Goal: Use online tool/utility: Utilize a website feature to perform a specific function

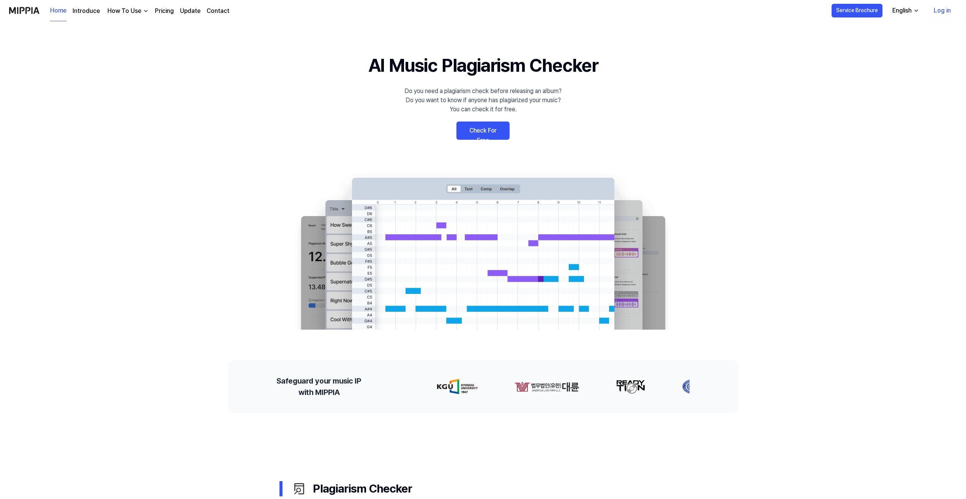
click at [942, 11] on link "Log in" at bounding box center [942, 10] width 29 height 21
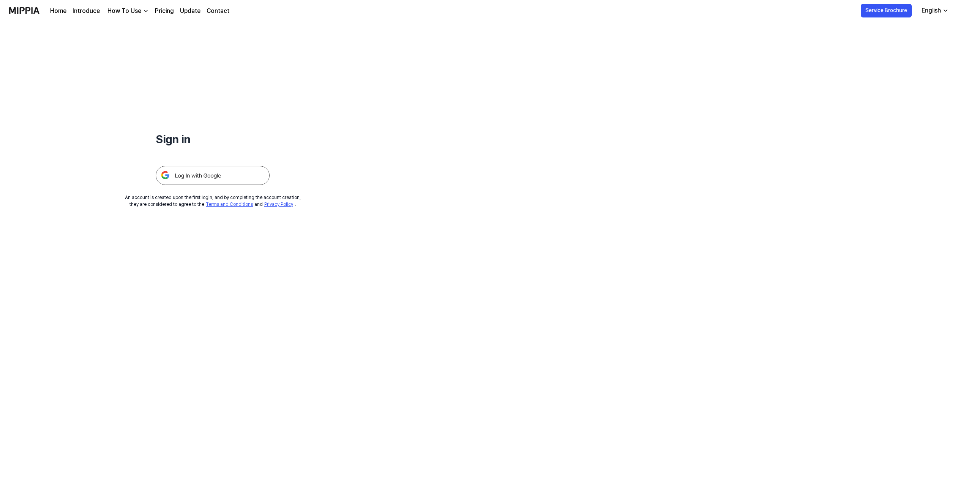
click at [188, 174] on img at bounding box center [213, 175] width 114 height 19
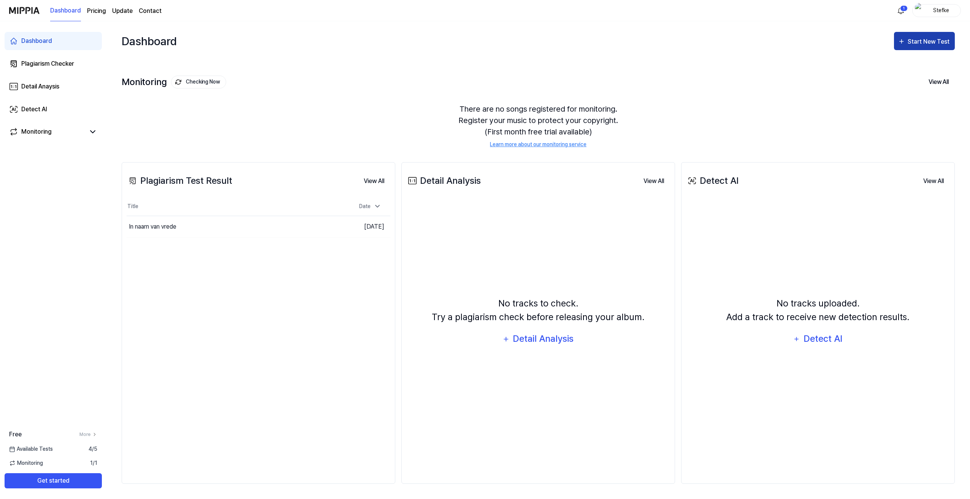
click at [919, 42] on div "Start New Test" at bounding box center [928, 42] width 43 height 10
click at [905, 65] on div "Plagiarism test" at bounding box center [914, 65] width 66 height 10
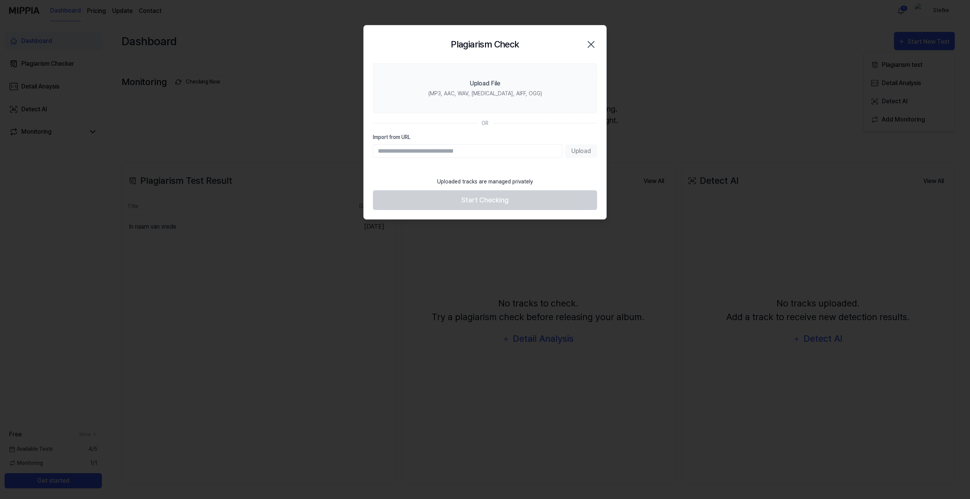
click at [387, 150] on input "Import from URL" at bounding box center [467, 151] width 189 height 14
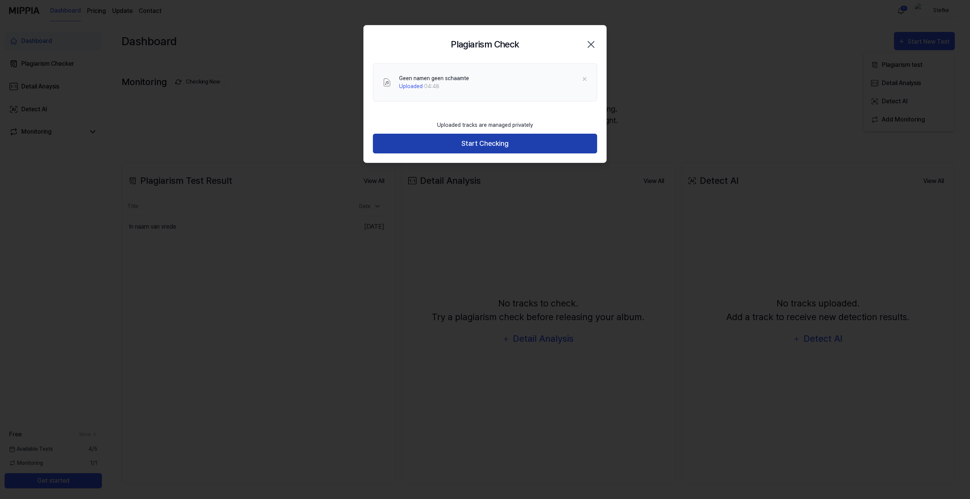
click at [484, 142] on button "Start Checking" at bounding box center [485, 144] width 224 height 20
